Goal: Information Seeking & Learning: Learn about a topic

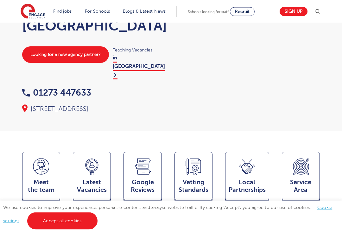
scroll to position [84, 0]
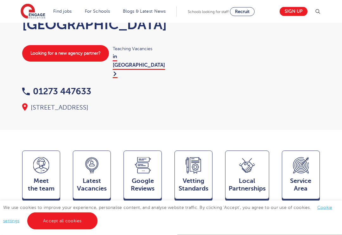
click at [55, 229] on link "Accept all cookies" at bounding box center [62, 220] width 70 height 17
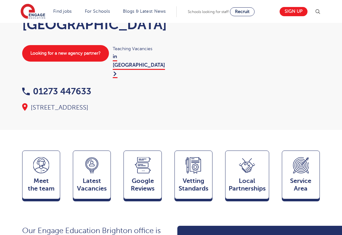
click at [38, 152] on div "Meet the team Team" at bounding box center [41, 174] width 38 height 48
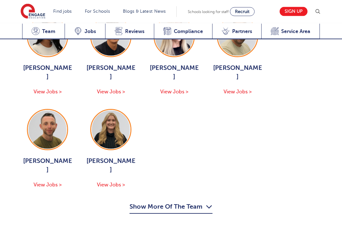
scroll to position [804, 0]
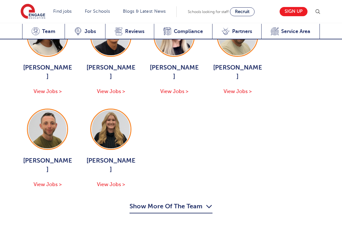
click at [148, 201] on button "Show More Of The Team" at bounding box center [171, 207] width 83 height 12
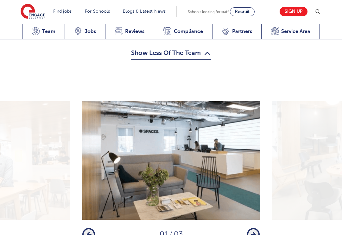
scroll to position [1048, 0]
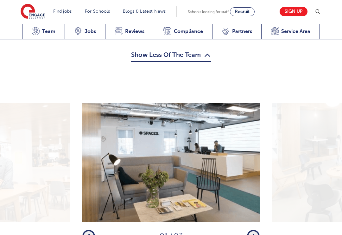
click at [257, 229] on button "Next" at bounding box center [253, 235] width 13 height 13
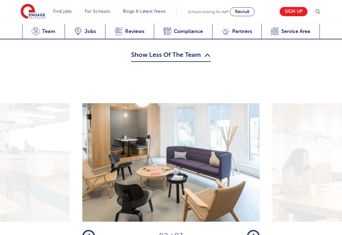
click at [256, 233] on icon "button" at bounding box center [253, 236] width 5 height 6
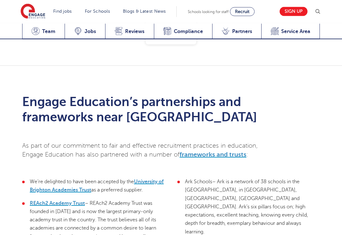
scroll to position [1836, 0]
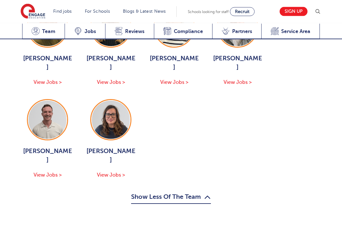
click at [131, 33] on span "Reviews" at bounding box center [134, 31] width 19 height 6
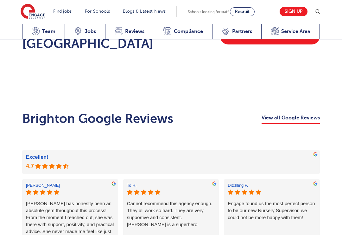
scroll to position [1355, 0]
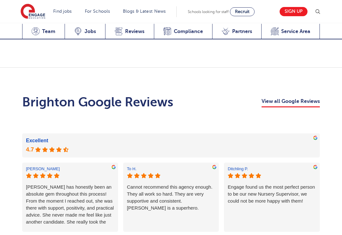
click at [171, 231] on link "More reviews" at bounding box center [171, 236] width 36 height 11
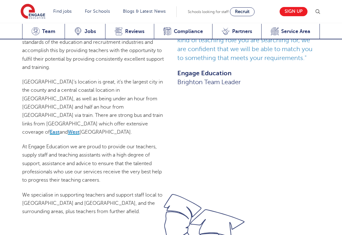
scroll to position [427, 0]
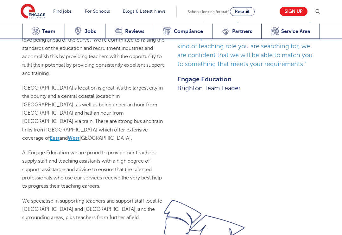
click at [237, 30] on span "Partners" at bounding box center [242, 31] width 20 height 6
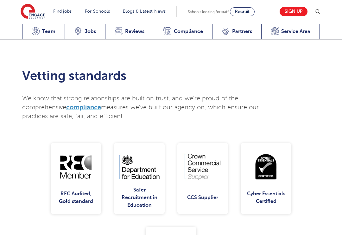
scroll to position [1908, 0]
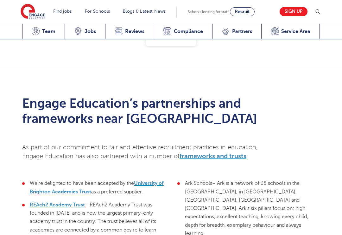
click at [290, 28] on div "Service Area Service Area" at bounding box center [290, 32] width 59 height 16
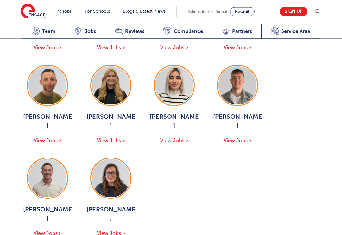
scroll to position [866, 0]
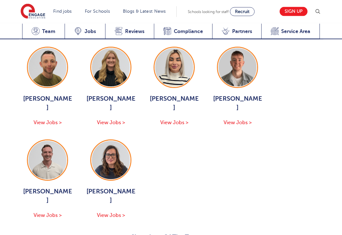
click at [46, 212] on span "View Jobs >" at bounding box center [48, 215] width 28 height 6
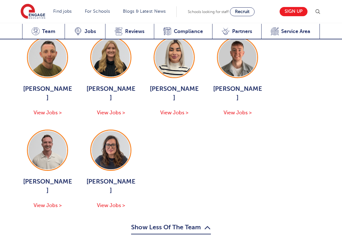
click at [108, 202] on span "View Jobs >" at bounding box center [111, 205] width 28 height 6
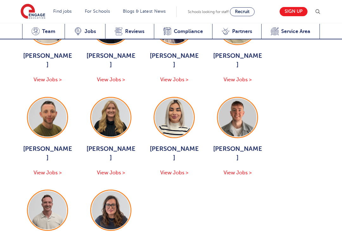
scroll to position [815, 0]
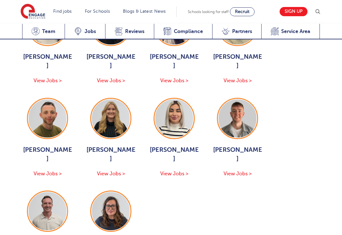
click at [240, 171] on span "View Jobs >" at bounding box center [238, 174] width 28 height 6
click at [171, 171] on span "View Jobs >" at bounding box center [174, 174] width 28 height 6
click at [112, 171] on span "View Jobs >" at bounding box center [111, 174] width 28 height 6
click at [42, 171] on span "View Jobs >" at bounding box center [48, 174] width 28 height 6
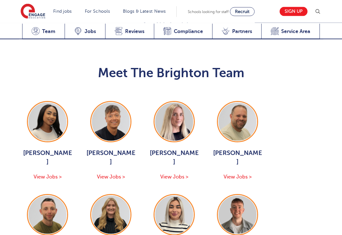
scroll to position [714, 0]
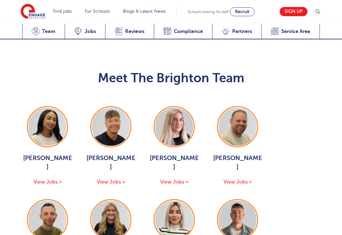
click at [234, 153] on div "Paul Tricker View Jobs >" at bounding box center [237, 169] width 51 height 32
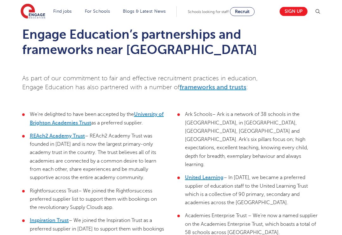
scroll to position [1980, 0]
